Goal: Information Seeking & Learning: Learn about a topic

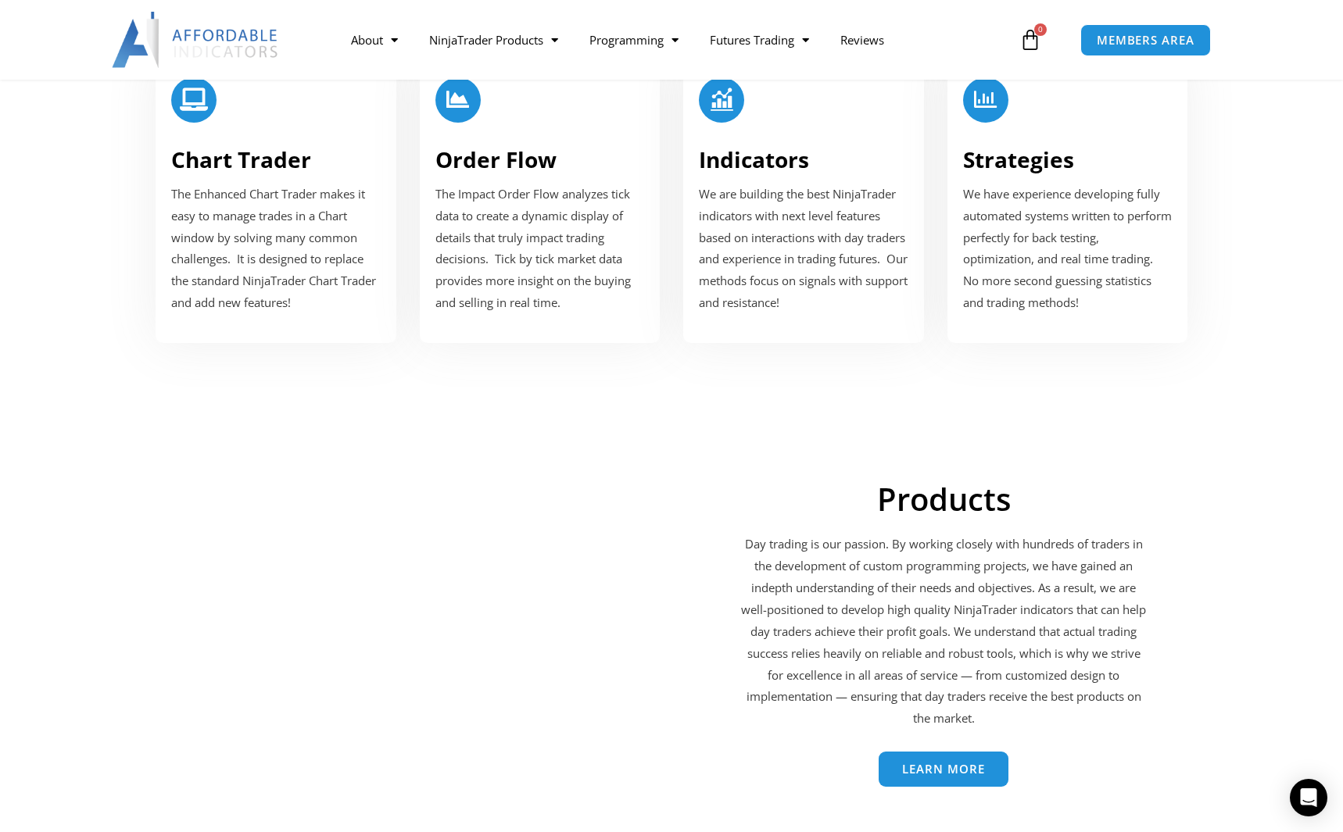
scroll to position [1642, 0]
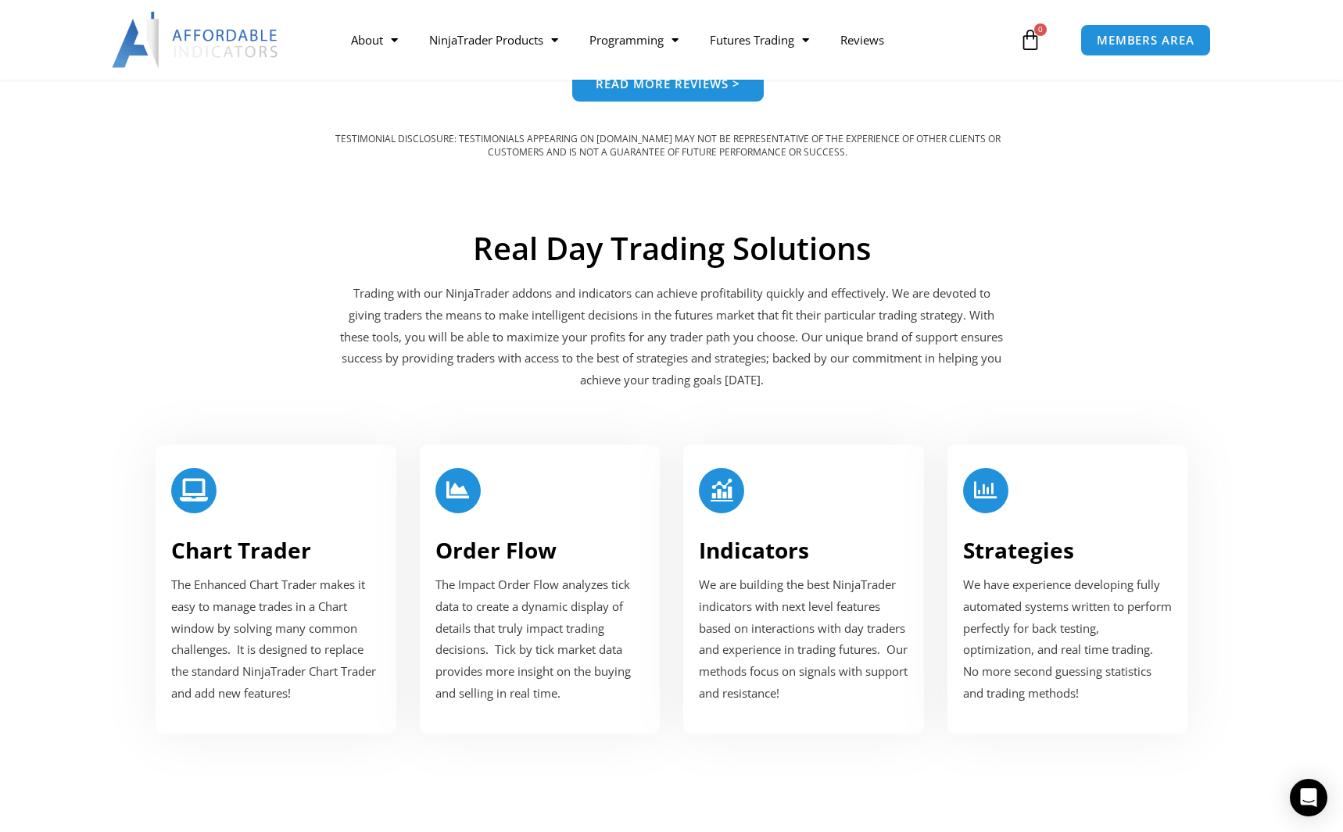
click at [1031, 41] on icon at bounding box center [1030, 40] width 22 height 22
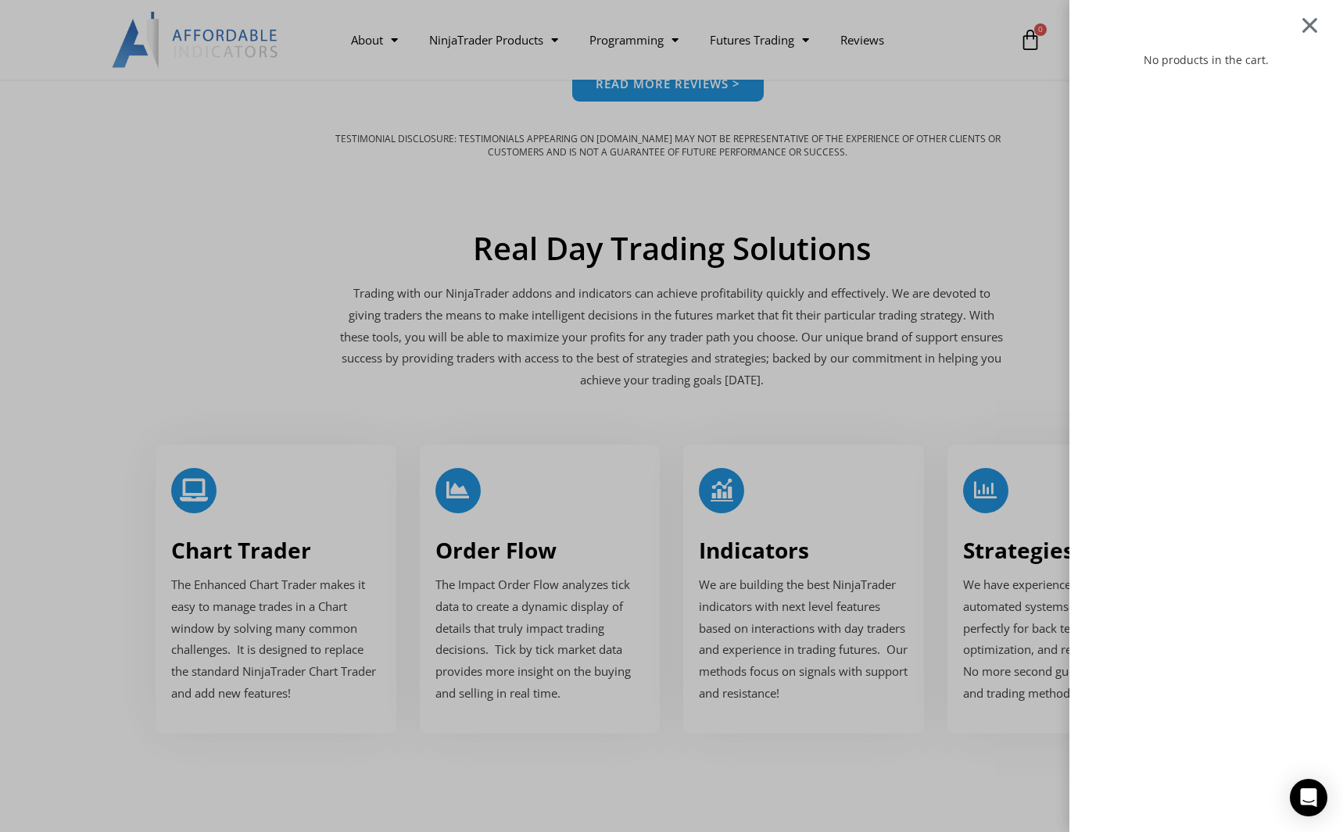
click at [1319, 28] on div at bounding box center [1310, 25] width 20 height 19
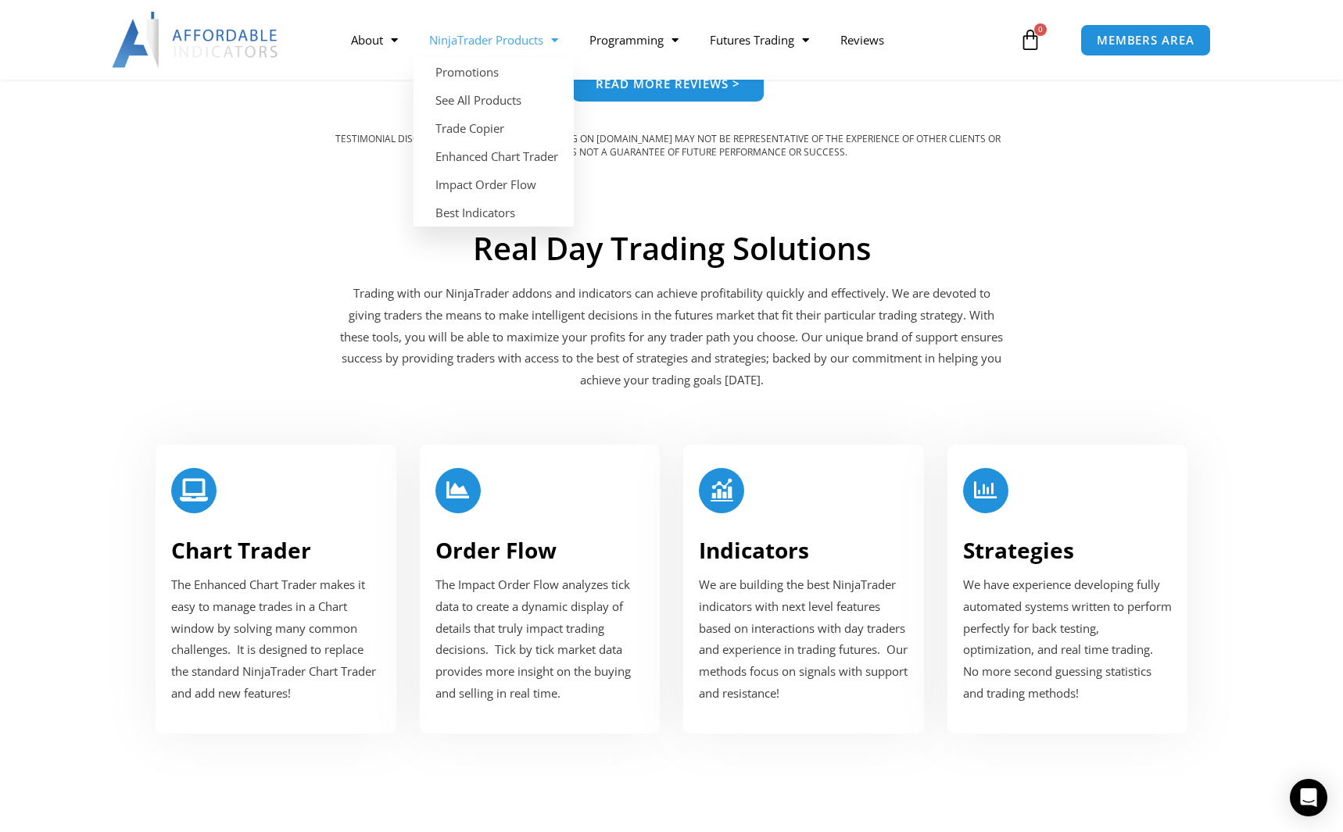
click at [548, 39] on span "Menu" at bounding box center [550, 40] width 15 height 27
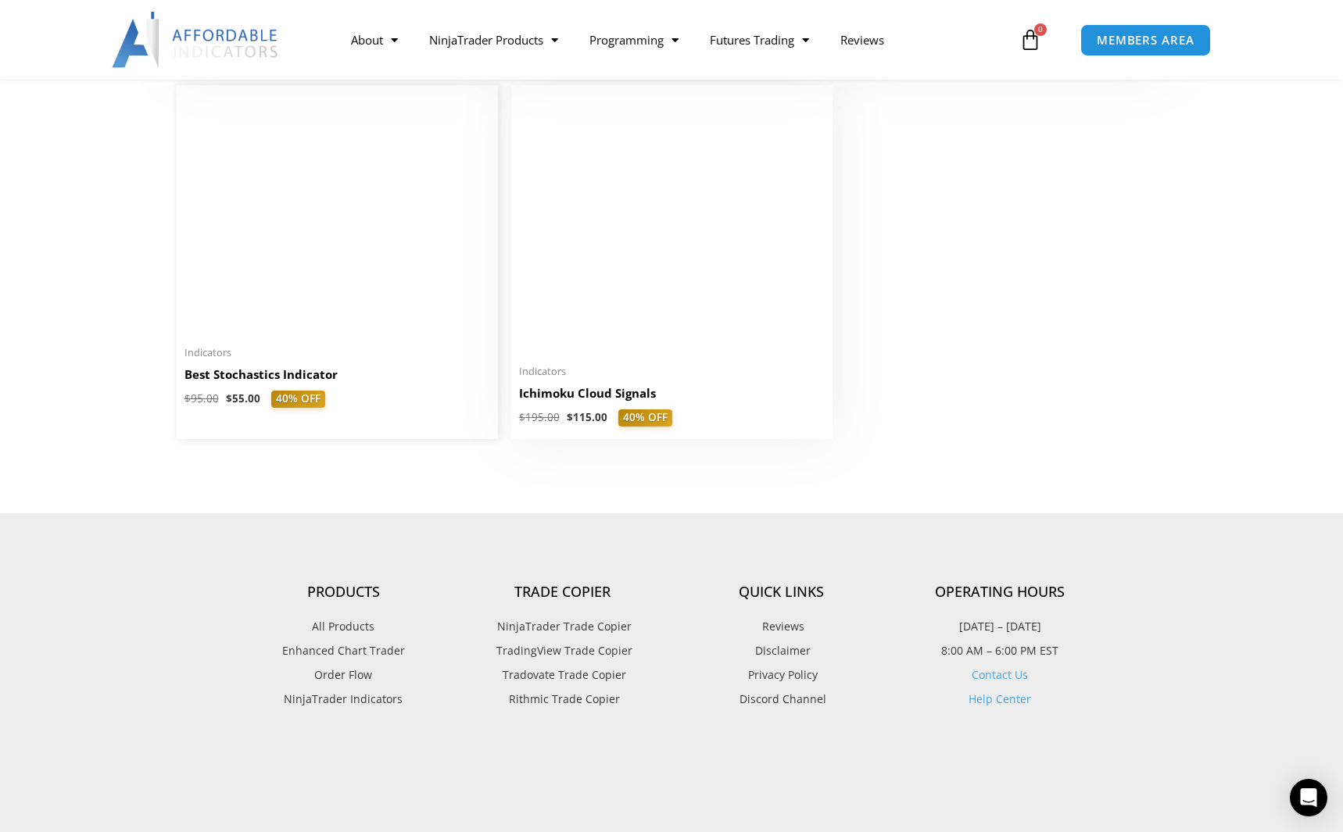
scroll to position [3830, 0]
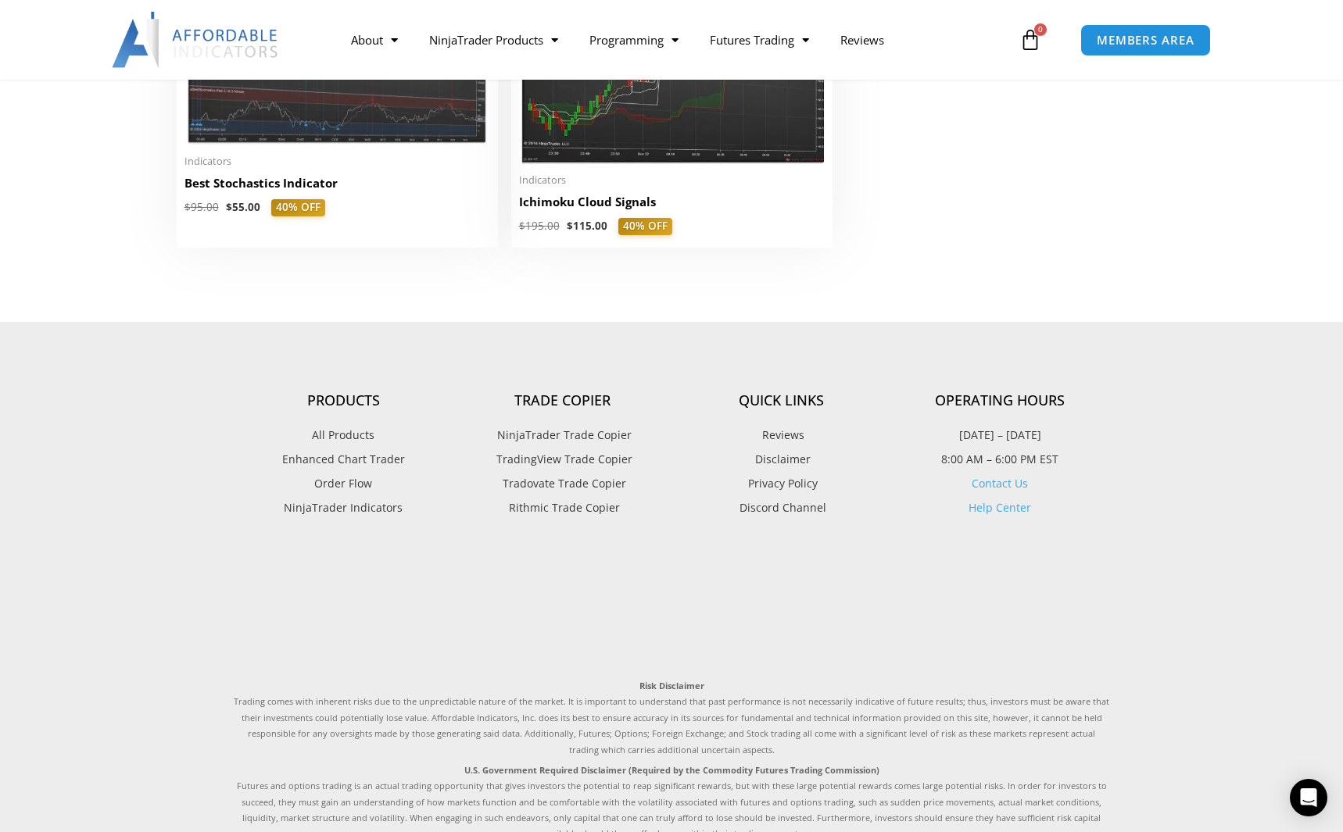
click at [606, 442] on span "NinjaTrader Trade Copier" at bounding box center [562, 435] width 138 height 20
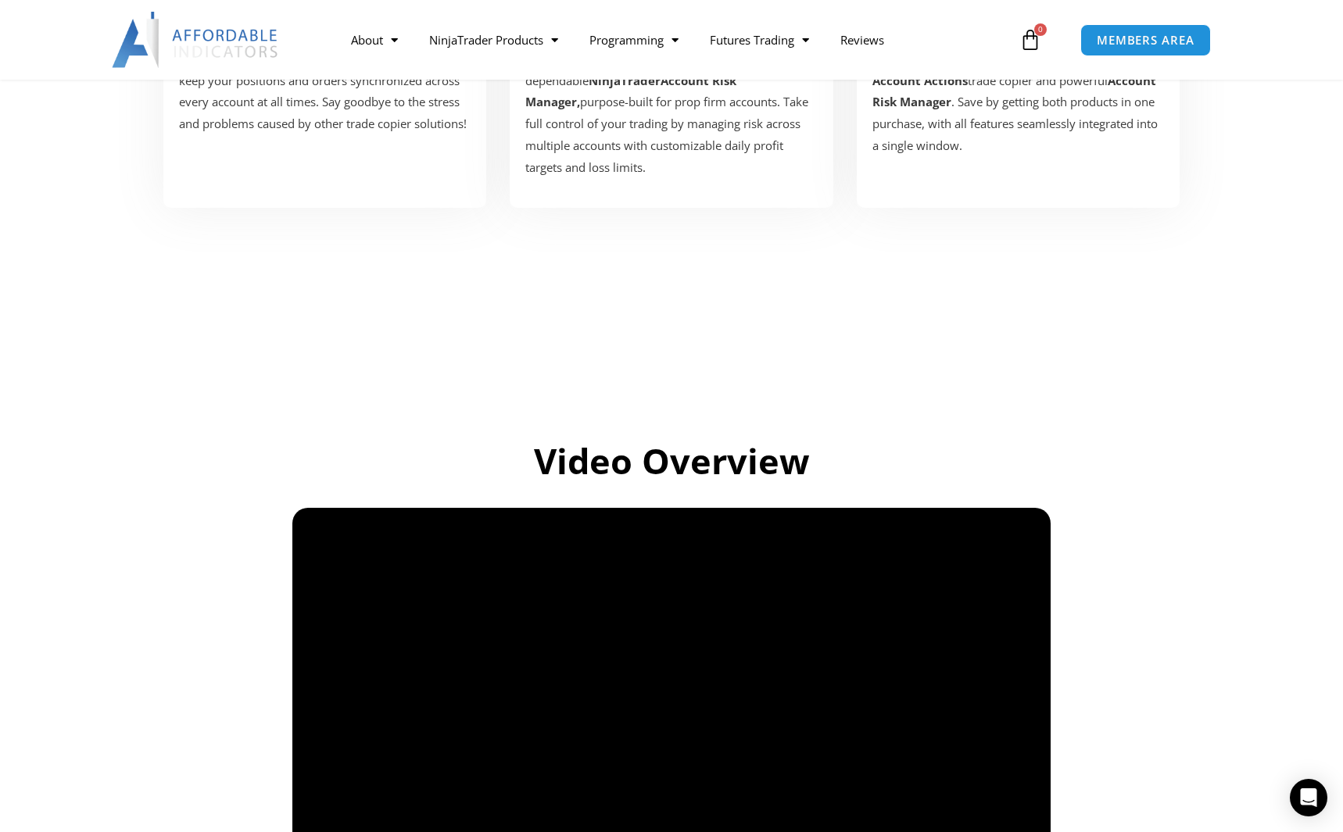
scroll to position [938, 0]
